Goal: Transaction & Acquisition: Download file/media

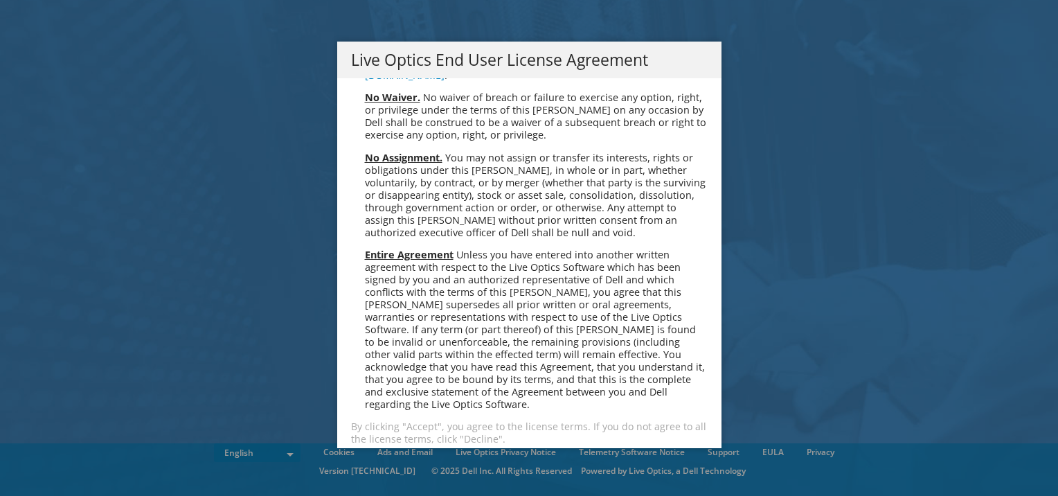
scroll to position [5237, 0]
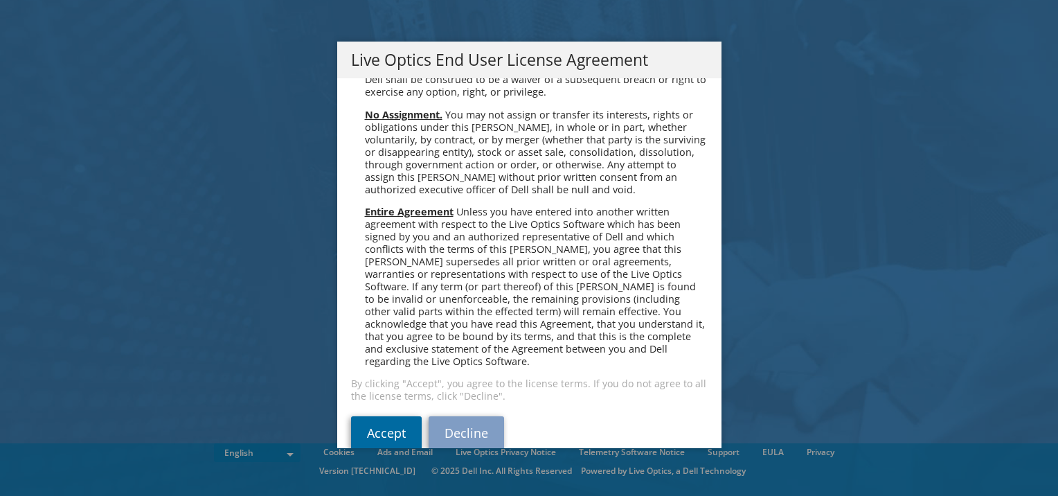
click at [380, 416] on link "Accept" at bounding box center [386, 432] width 71 height 33
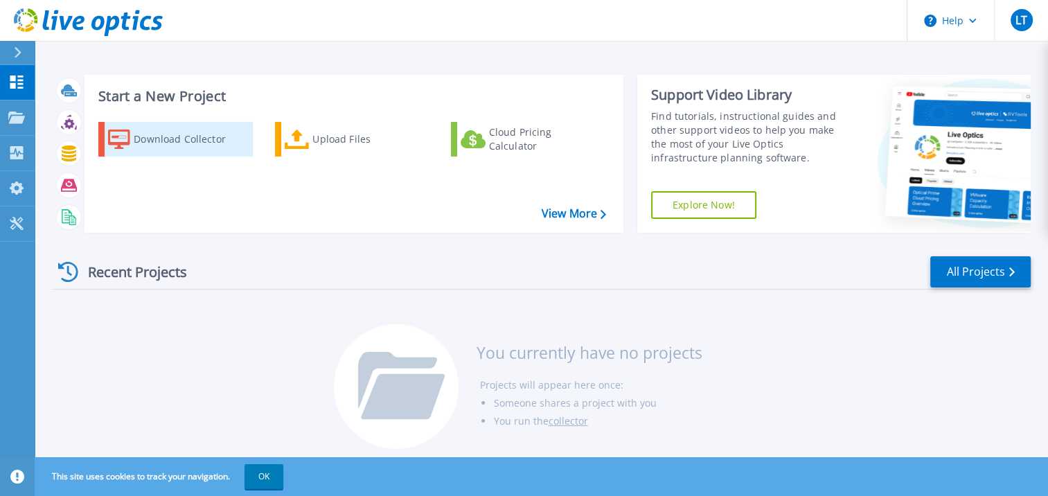
click at [173, 135] on div "Download Collector" at bounding box center [189, 139] width 111 height 28
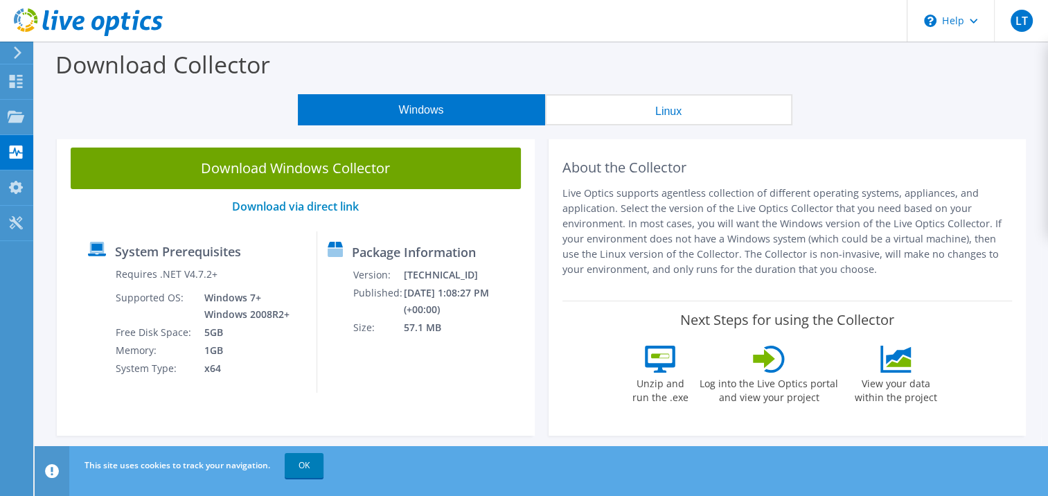
click at [859, 166] on h2 "About the Collector" at bounding box center [787, 167] width 450 height 17
click at [678, 111] on button "Linux" at bounding box center [668, 109] width 247 height 31
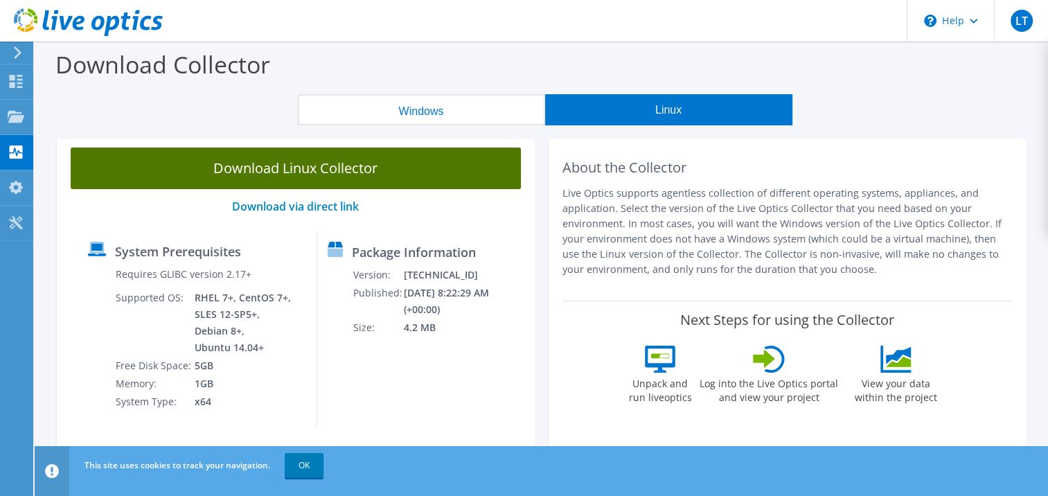
click at [307, 167] on link "Download Linux Collector" at bounding box center [296, 169] width 450 height 42
